Goal: Task Accomplishment & Management: Manage account settings

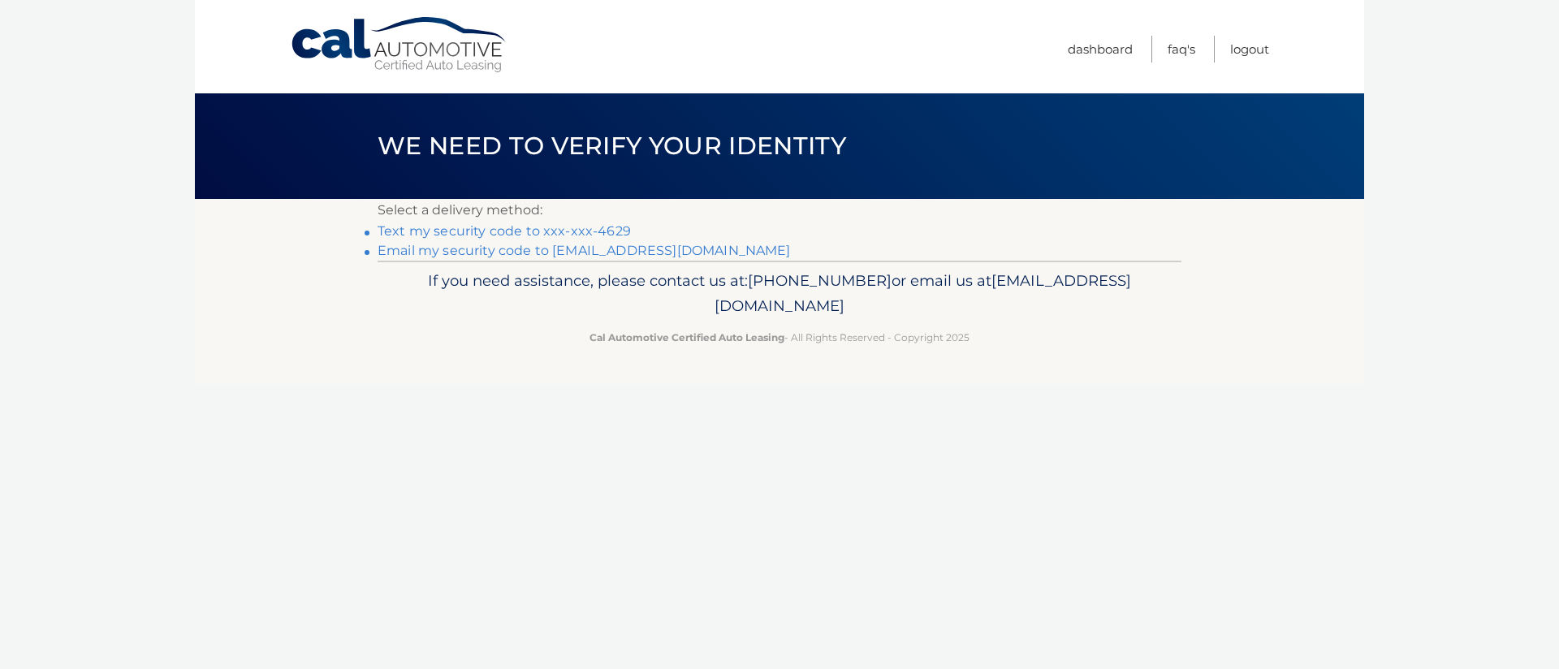
click at [542, 251] on link "Email my security code to [EMAIL_ADDRESS][DOMAIN_NAME]" at bounding box center [584, 250] width 413 height 15
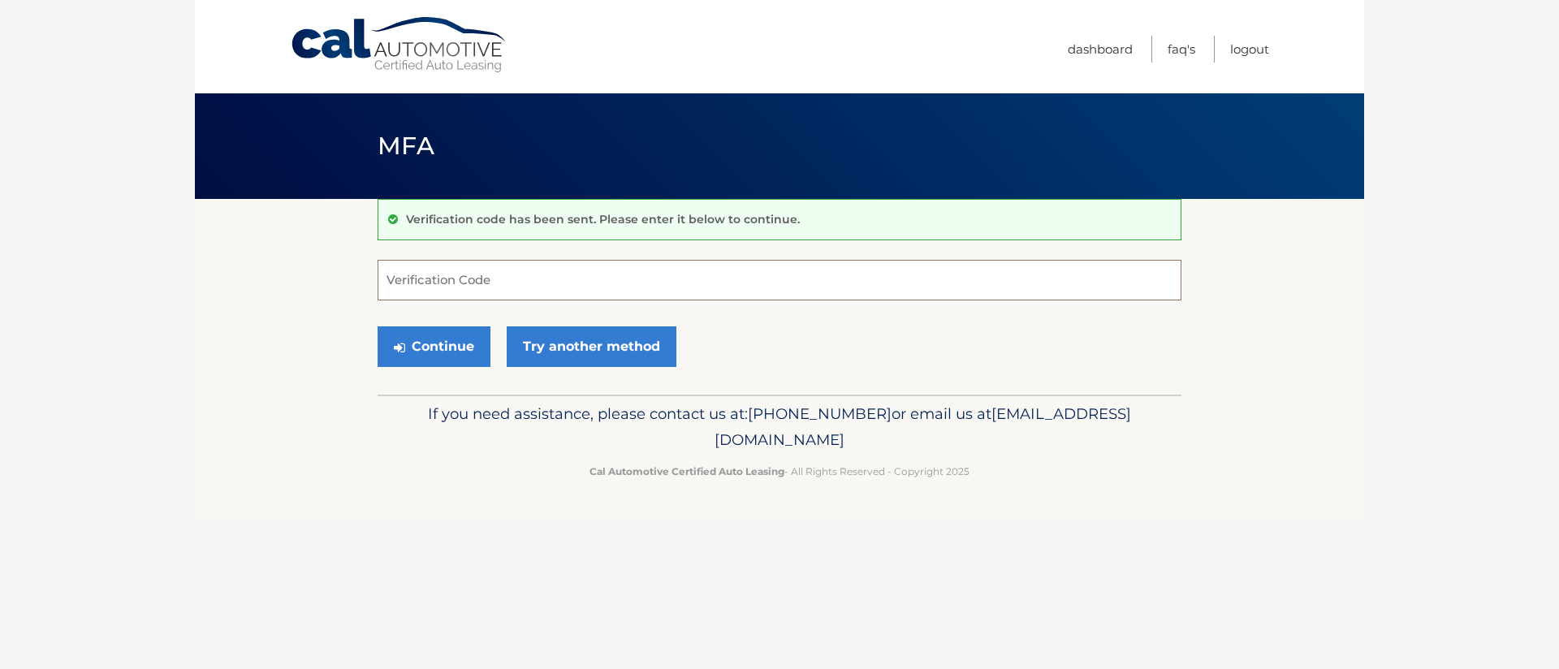
click at [567, 283] on input "Verification Code" at bounding box center [780, 280] width 804 height 41
type input "856348"
click at [412, 351] on button "Continue" at bounding box center [434, 347] width 113 height 41
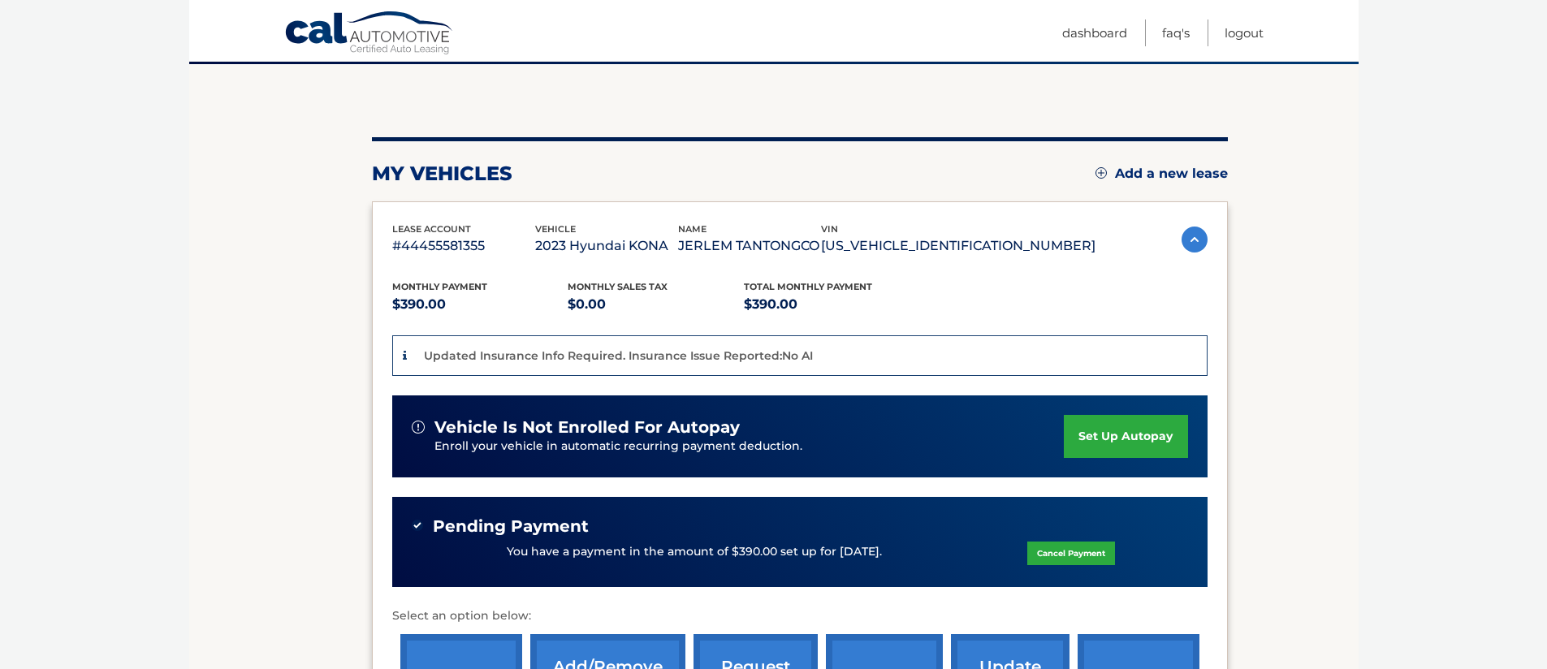
scroll to position [136, 0]
click at [1252, 33] on link "Logout" at bounding box center [1244, 32] width 39 height 27
